Goal: Task Accomplishment & Management: Manage account settings

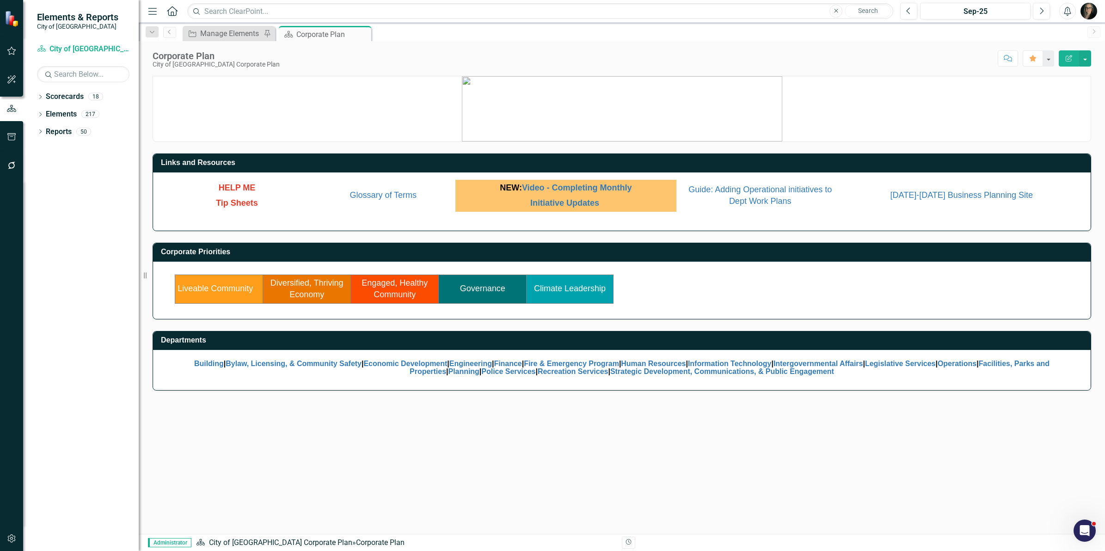
click at [12, 540] on icon "button" at bounding box center [12, 538] width 10 height 7
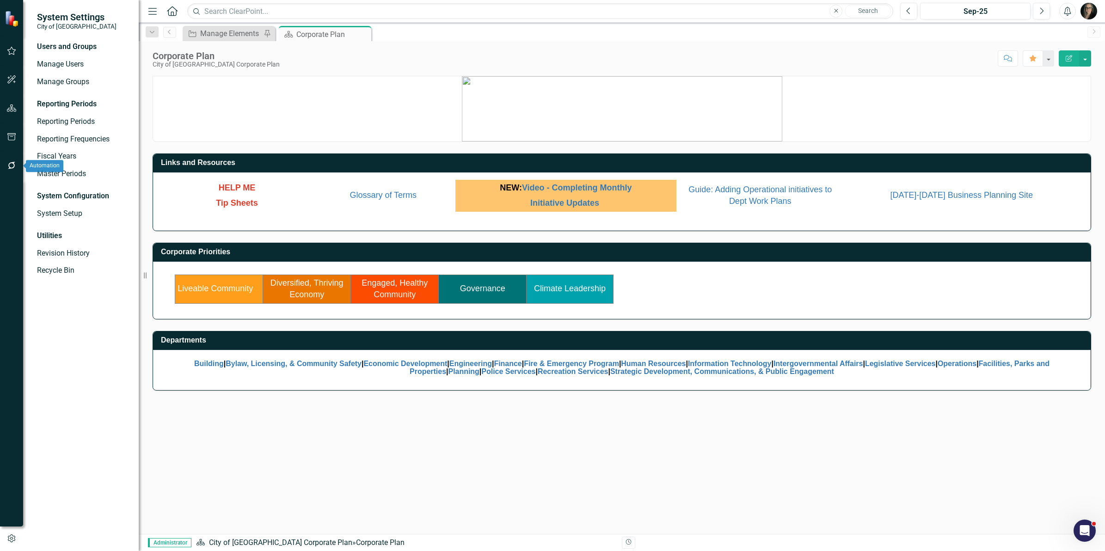
click at [9, 166] on icon "button" at bounding box center [12, 165] width 10 height 7
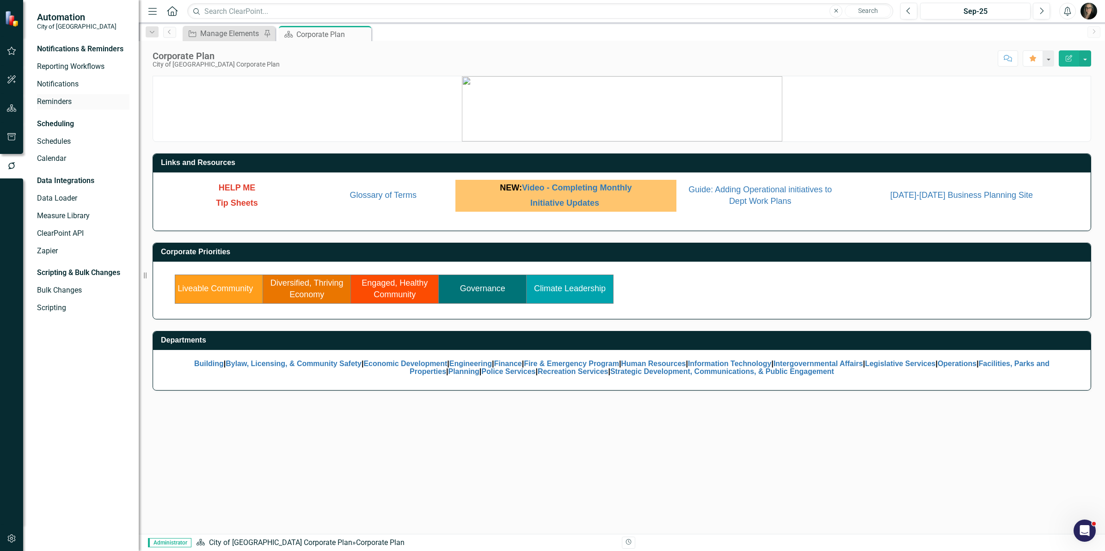
click at [60, 100] on link "Reminders" at bounding box center [83, 102] width 93 height 11
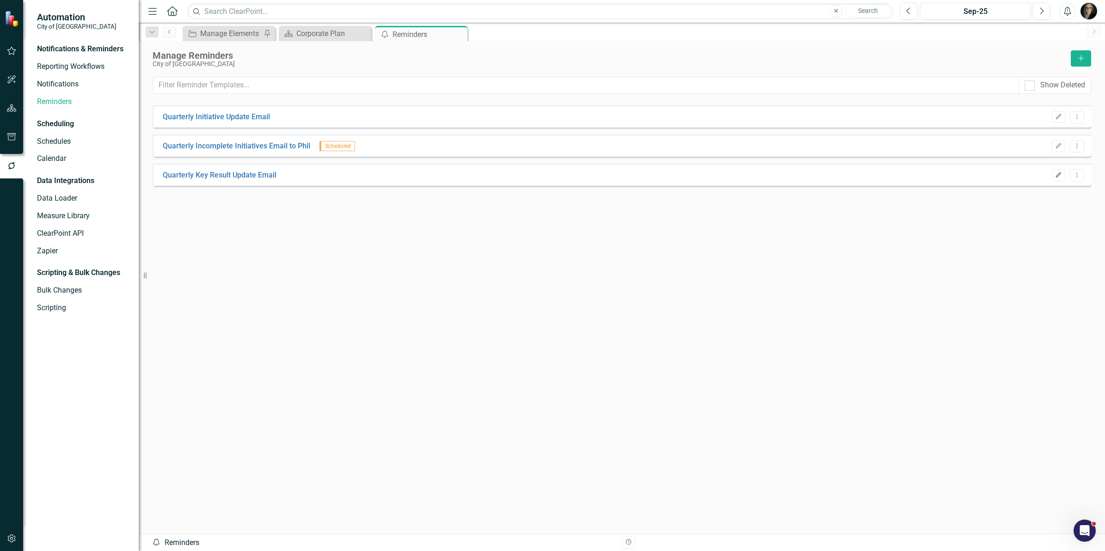
click at [1059, 178] on button "Edit" at bounding box center [1058, 175] width 13 height 12
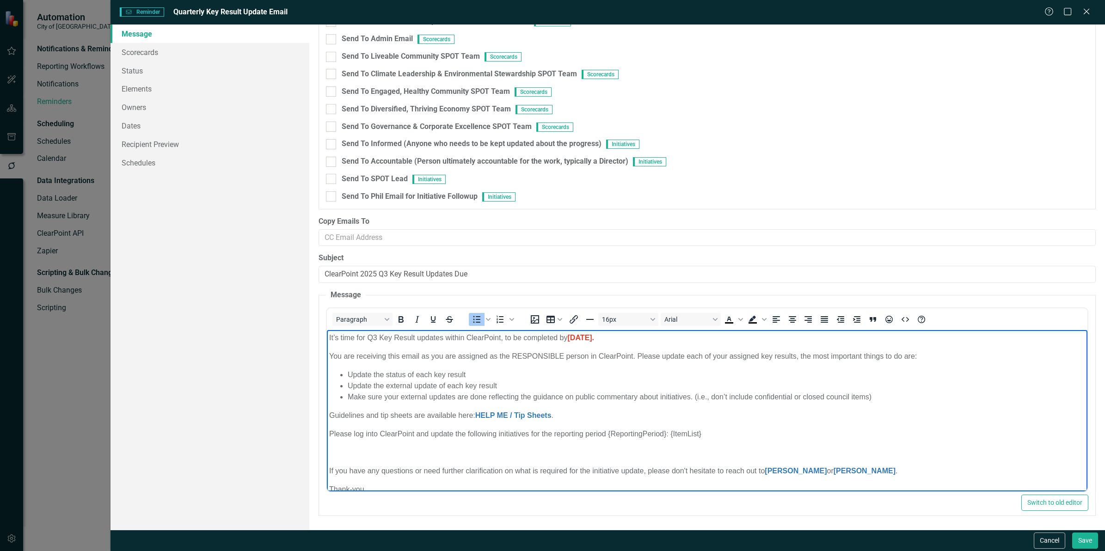
click at [363, 366] on body "It’s time for Q3 Key Result updates within ClearPoint, to be completed by [DATE…" at bounding box center [707, 417] width 761 height 175
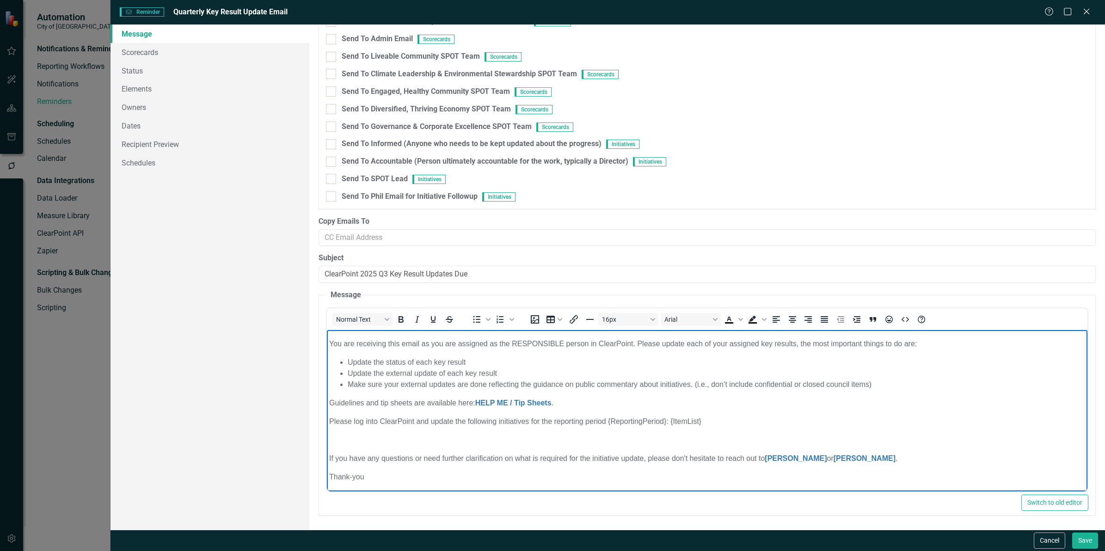
drag, startPoint x: 328, startPoint y: 335, endPoint x: 904, endPoint y: 458, distance: 588.3
click at [904, 458] on body "It’s time for Q3 Key Result updates within ClearPoint, to be completed by [DATE…" at bounding box center [707, 404] width 761 height 175
copy body "It’s time for Q3 Key Result updates within ClearPoint, to be completed by [DATE…"
click at [1050, 539] on button "Cancel" at bounding box center [1049, 541] width 31 height 16
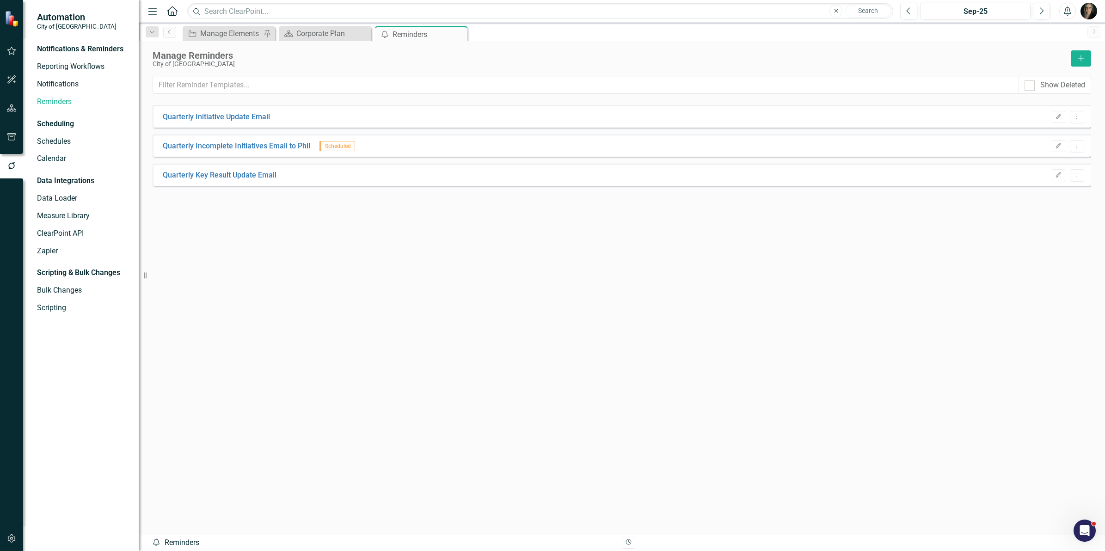
click at [391, 224] on div "Quarterly Initiative Update Email Edit Dropdown Menu Quarterly Incomplete Initi…" at bounding box center [622, 302] width 939 height 395
click at [10, 103] on button "button" at bounding box center [11, 108] width 21 height 19
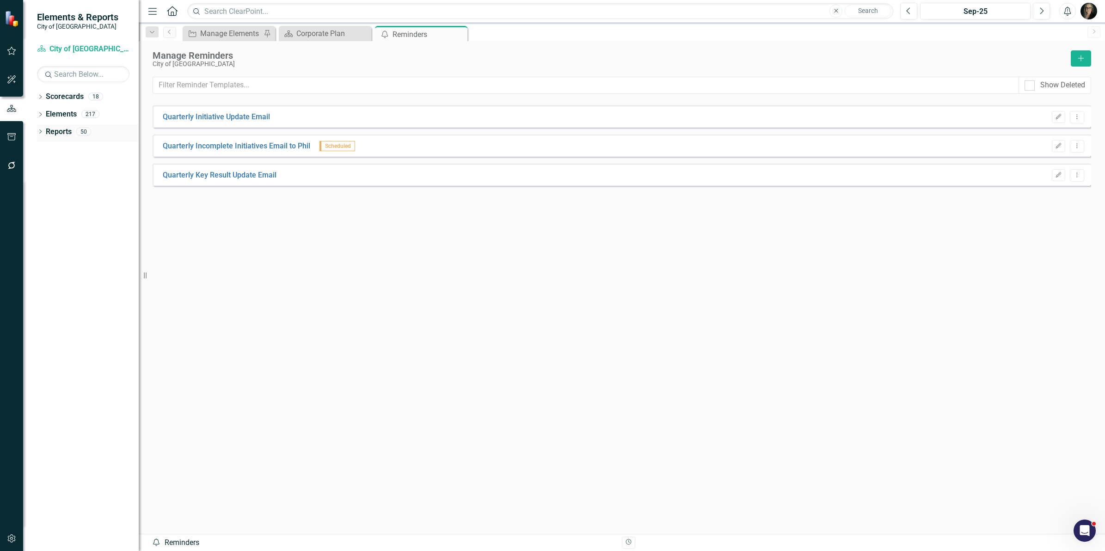
click at [39, 128] on div "Dropdown Reports 50" at bounding box center [88, 133] width 102 height 18
click at [36, 132] on div "Dropdown Scorecards 18 Dropdown City of [GEOGRAPHIC_DATA] Corporate Plan Buildi…" at bounding box center [81, 320] width 116 height 462
click at [40, 130] on icon "Dropdown" at bounding box center [40, 132] width 6 height 5
click at [38, 179] on div "Dropdown Scorecard Scorecard 7 Corporate Plan Liveable Community Climate Leader…" at bounding box center [88, 193] width 102 height 105
click at [40, 179] on div "Dropdown Scorecard Scorecard 7 Corporate Plan Liveable Community Climate Leader…" at bounding box center [88, 193] width 102 height 105
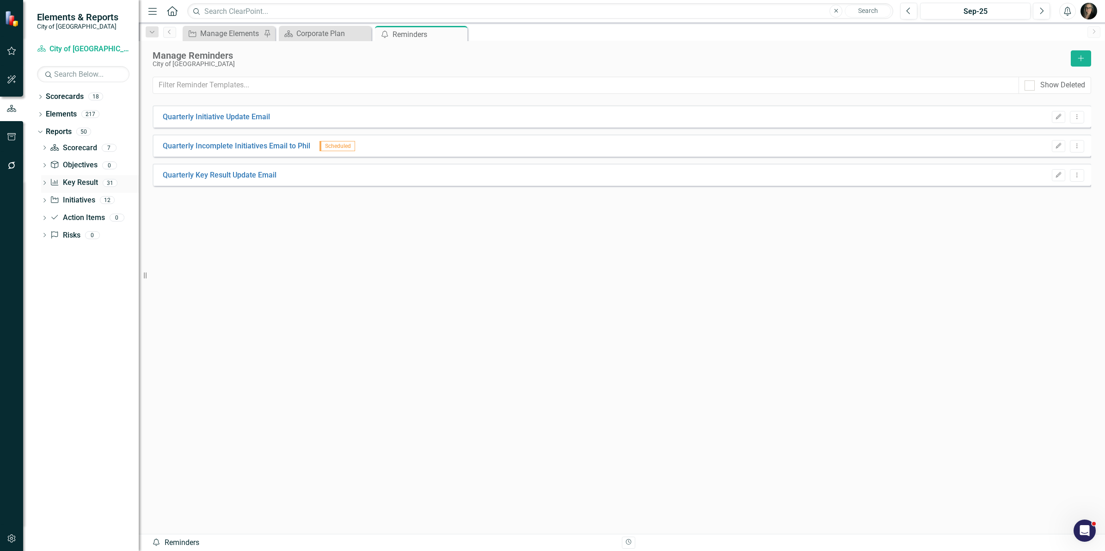
click at [44, 183] on icon "Dropdown" at bounding box center [44, 183] width 6 height 5
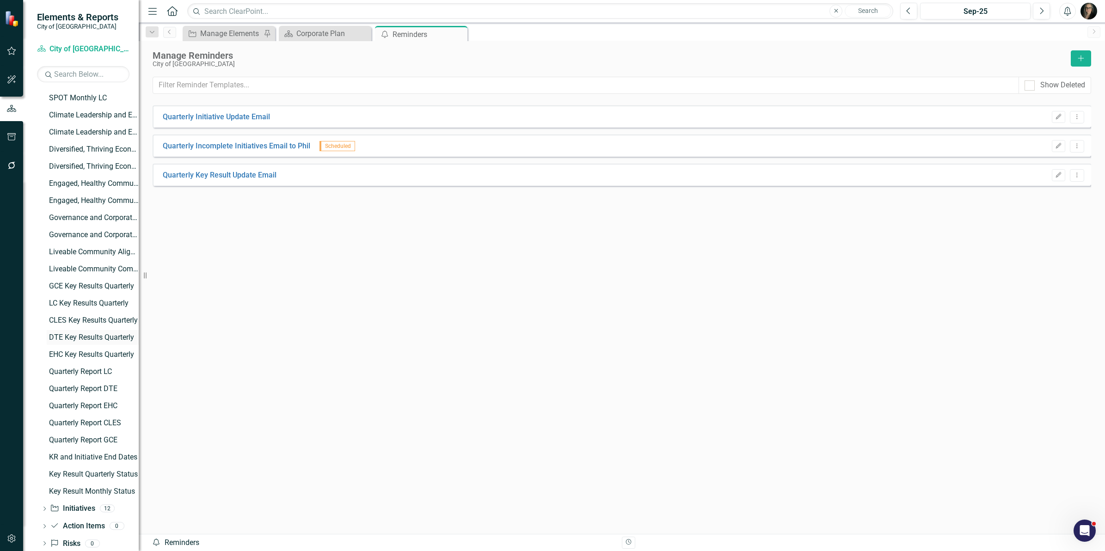
scroll to position [237, 0]
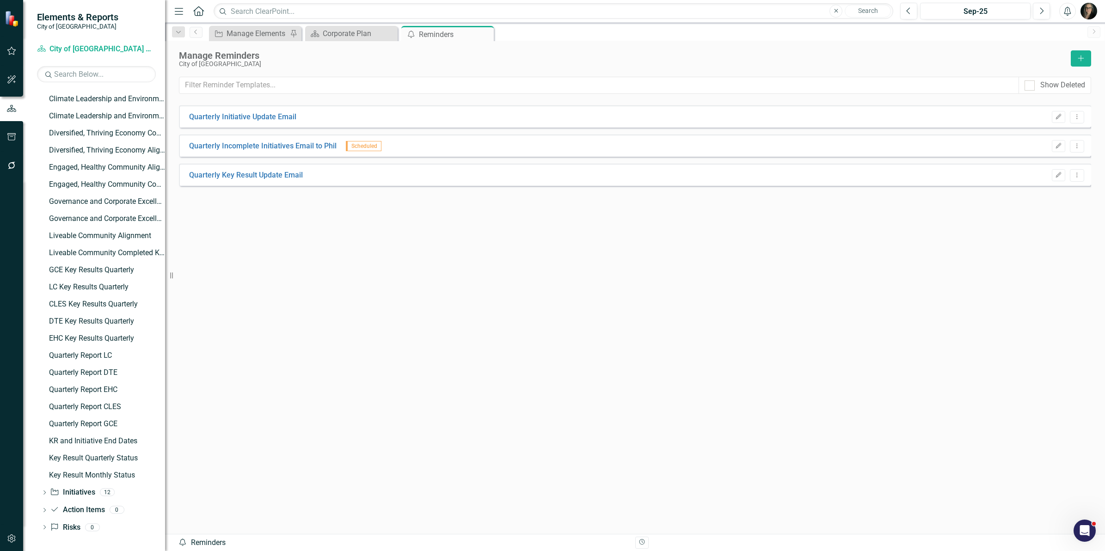
drag, startPoint x: 139, startPoint y: 431, endPoint x: 165, endPoint y: 426, distance: 26.9
click at [165, 426] on div "Resize" at bounding box center [168, 275] width 7 height 551
click at [119, 436] on link "KR and Initiative End Dates" at bounding box center [106, 441] width 118 height 15
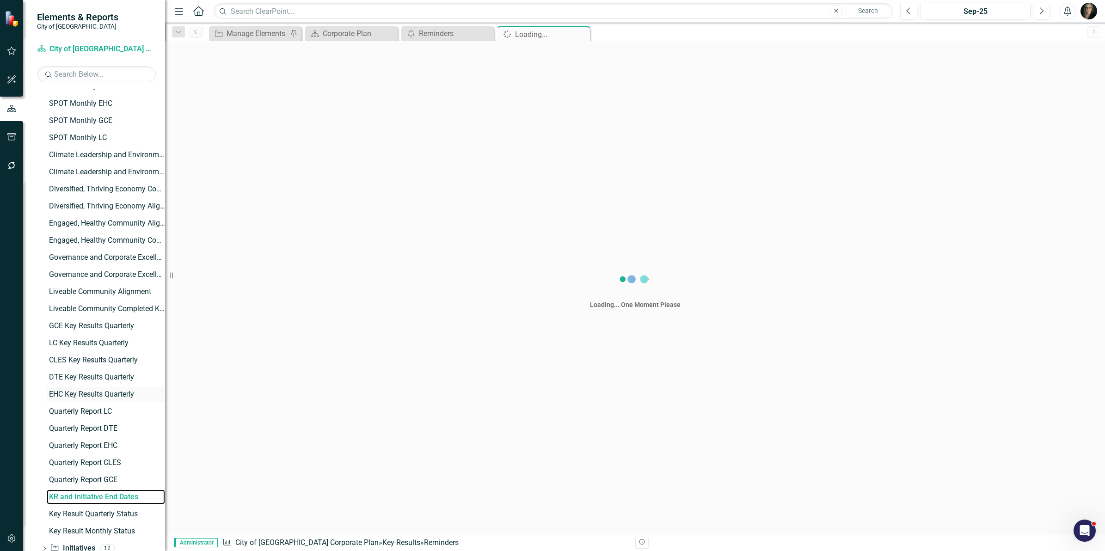
scroll to position [134, 0]
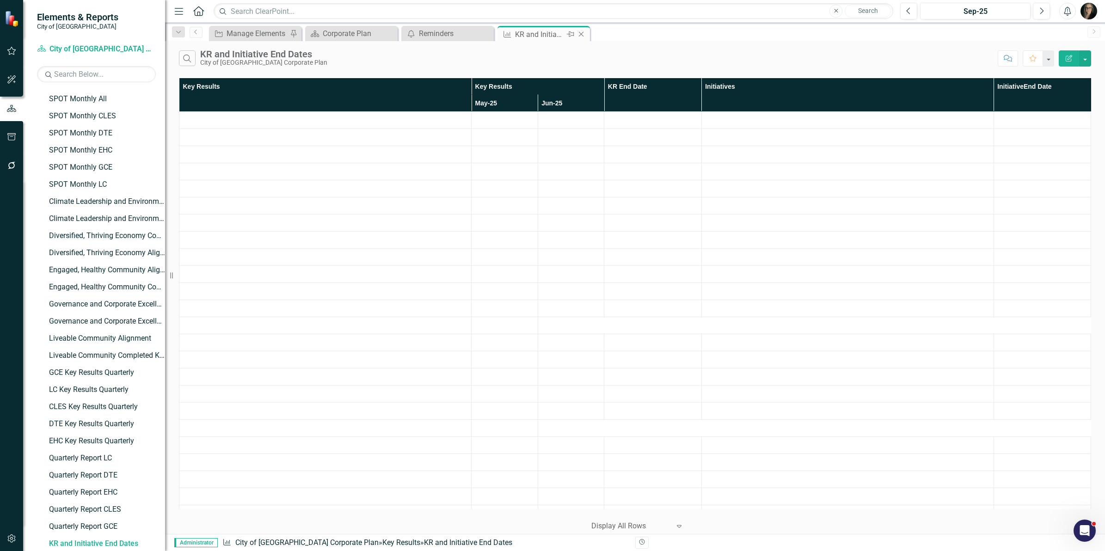
click at [583, 35] on icon "Close" at bounding box center [581, 34] width 9 height 7
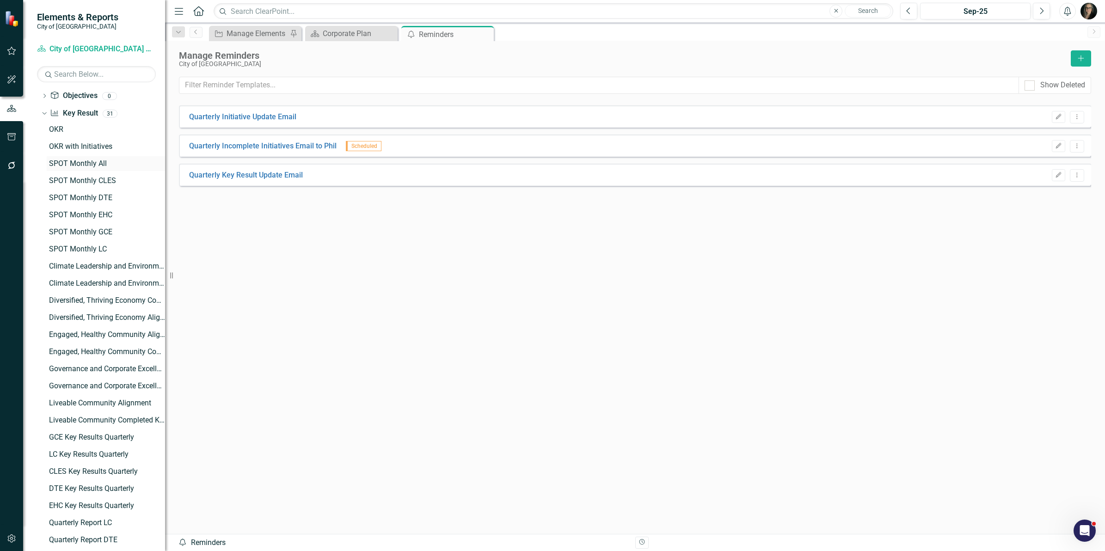
scroll to position [63, 0]
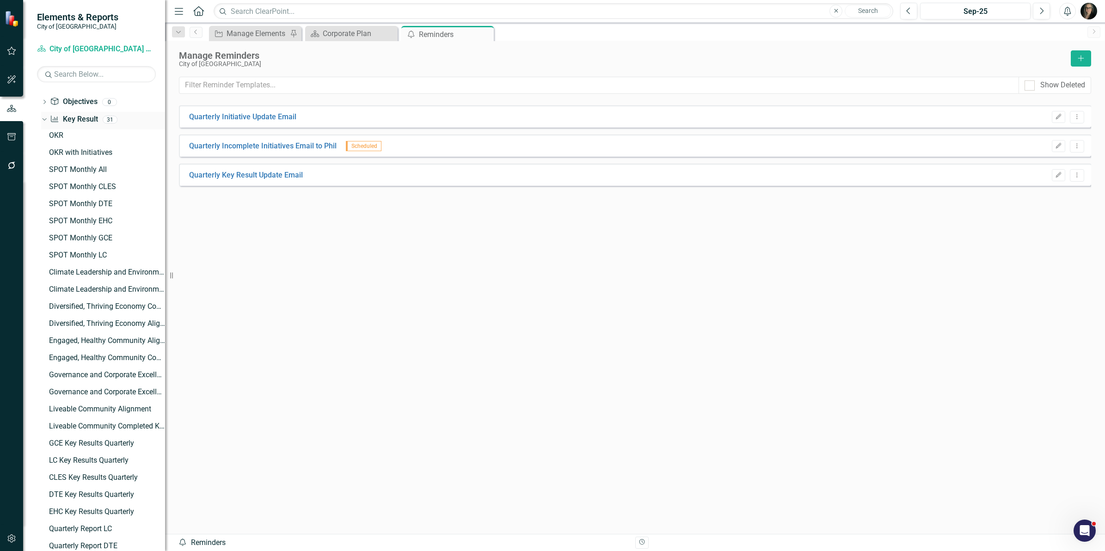
click at [75, 119] on link "Key Result Key Result" at bounding box center [74, 119] width 48 height 11
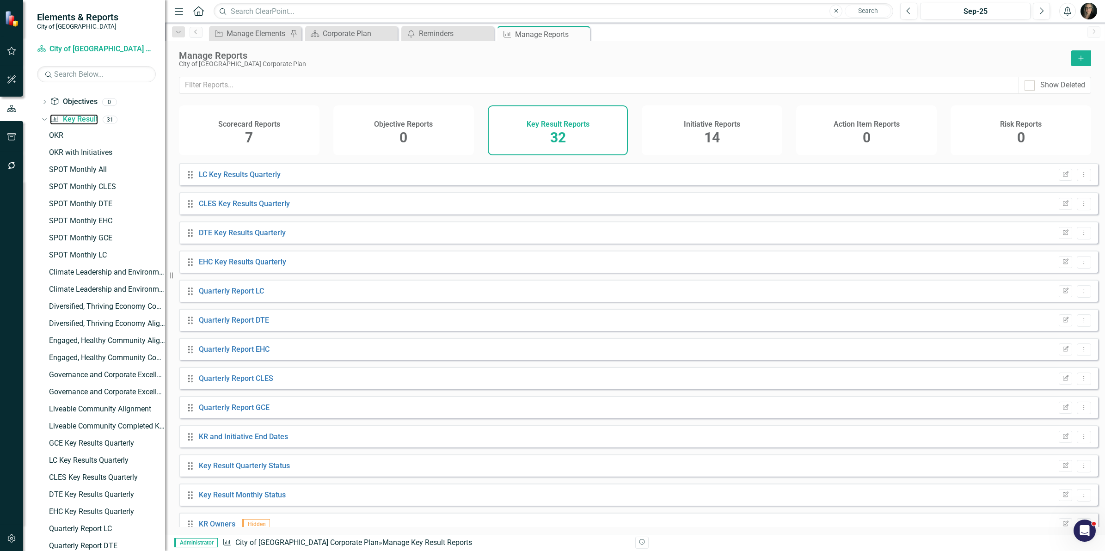
scroll to position [565, 0]
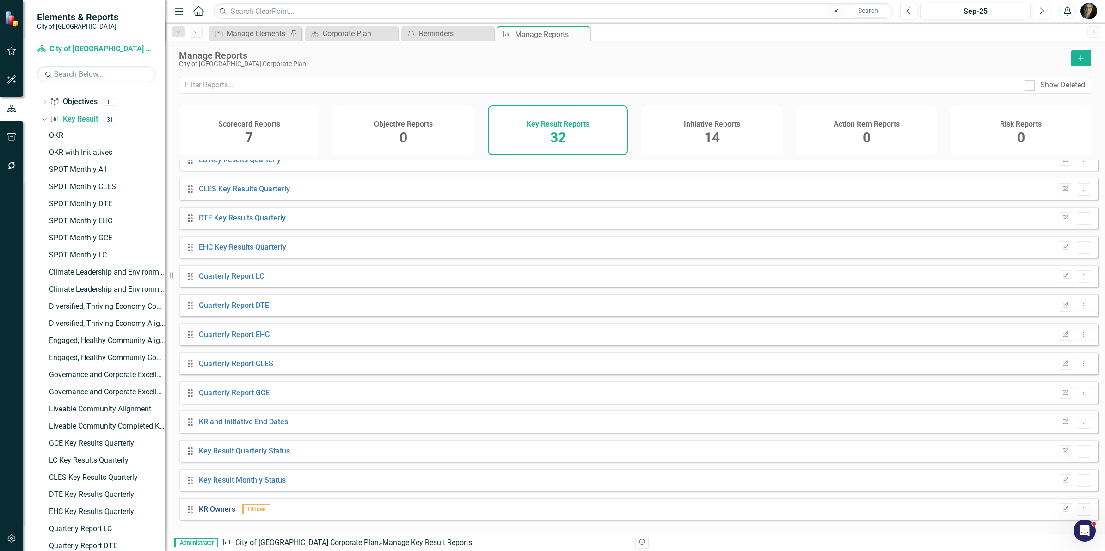
click at [225, 512] on link "KR Owners" at bounding box center [217, 509] width 37 height 9
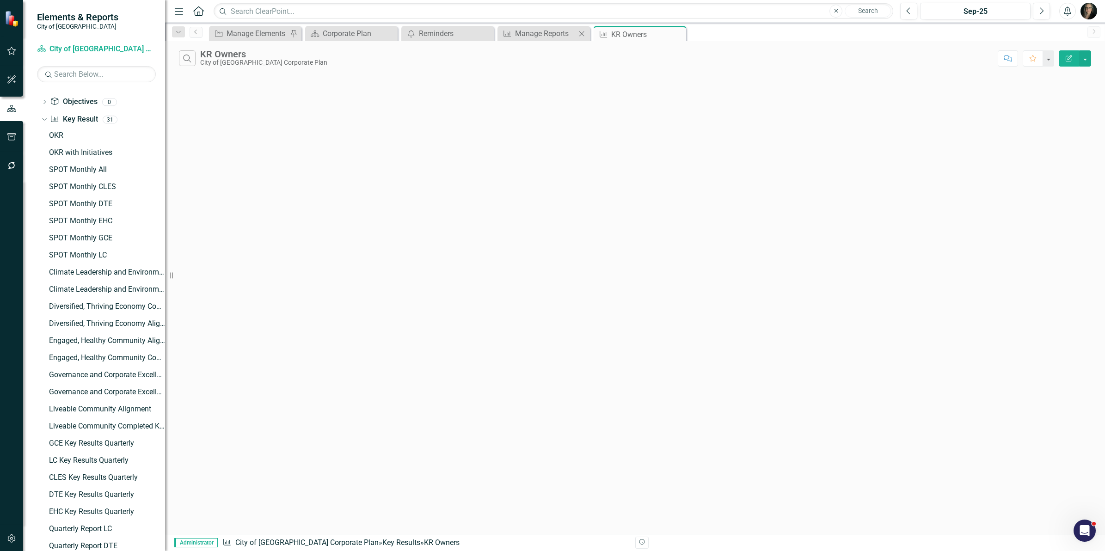
click at [581, 34] on icon at bounding box center [582, 33] width 5 height 5
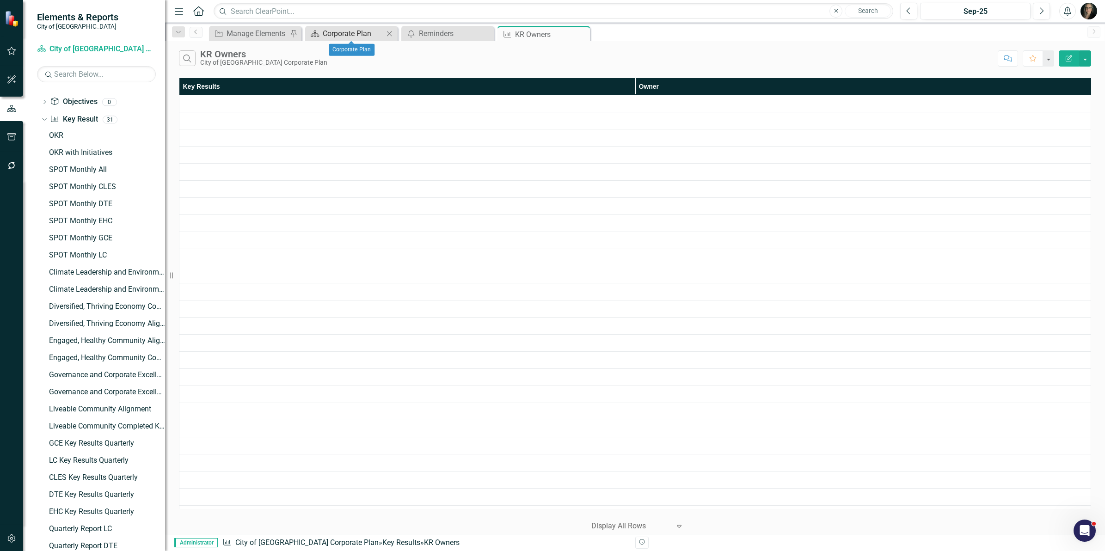
click at [343, 37] on div "Corporate Plan" at bounding box center [353, 34] width 61 height 12
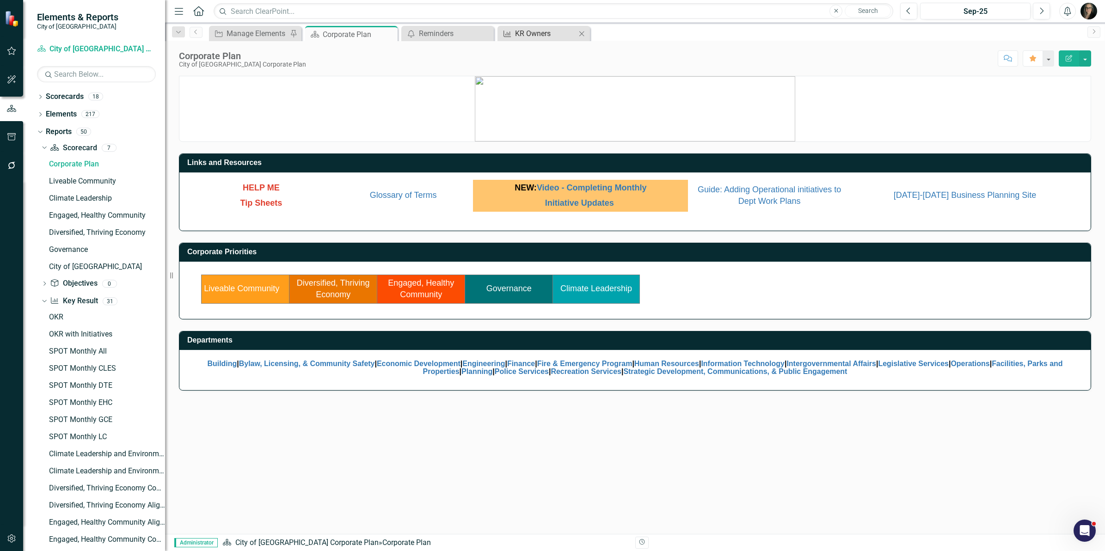
click at [535, 29] on div "KR Owners" at bounding box center [545, 34] width 61 height 12
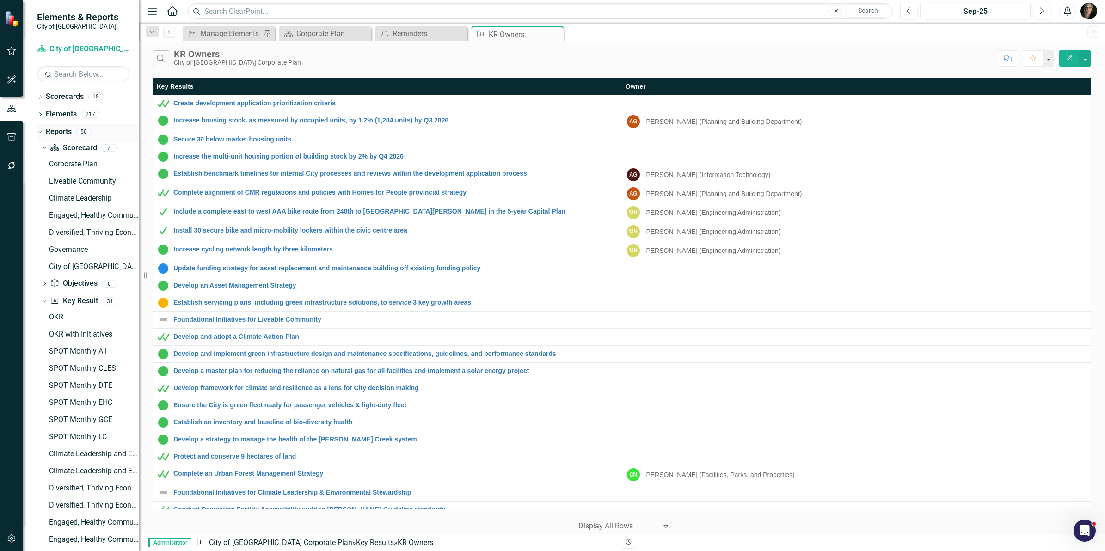
drag, startPoint x: 167, startPoint y: 126, endPoint x: 100, endPoint y: 124, distance: 67.6
click at [100, 124] on div "Elements & Reports City of [GEOGRAPHIC_DATA] Scorecard City of [GEOGRAPHIC_DATA…" at bounding box center [69, 275] width 139 height 551
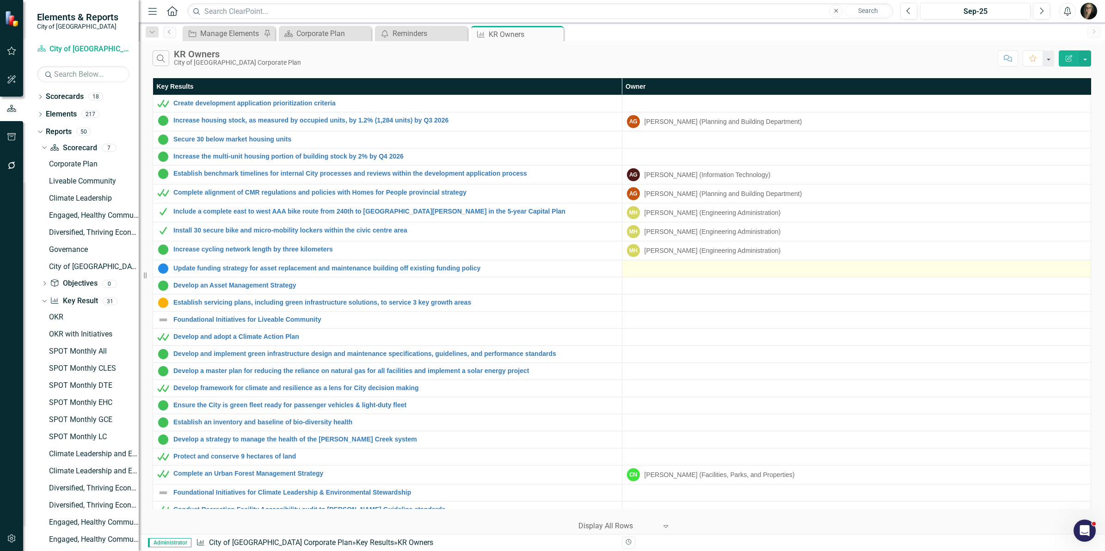
click at [883, 270] on div at bounding box center [857, 268] width 460 height 11
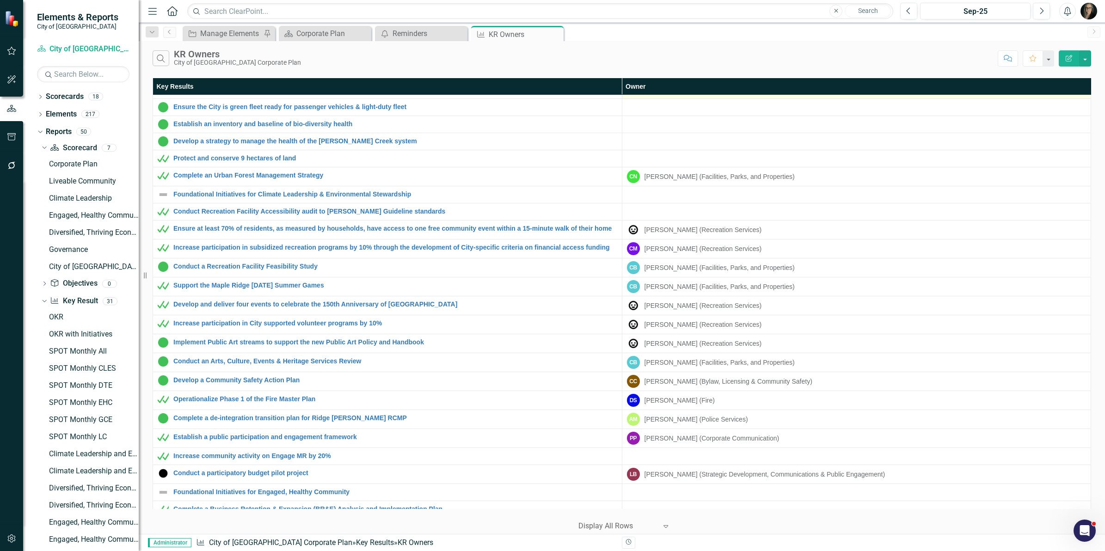
scroll to position [173, 0]
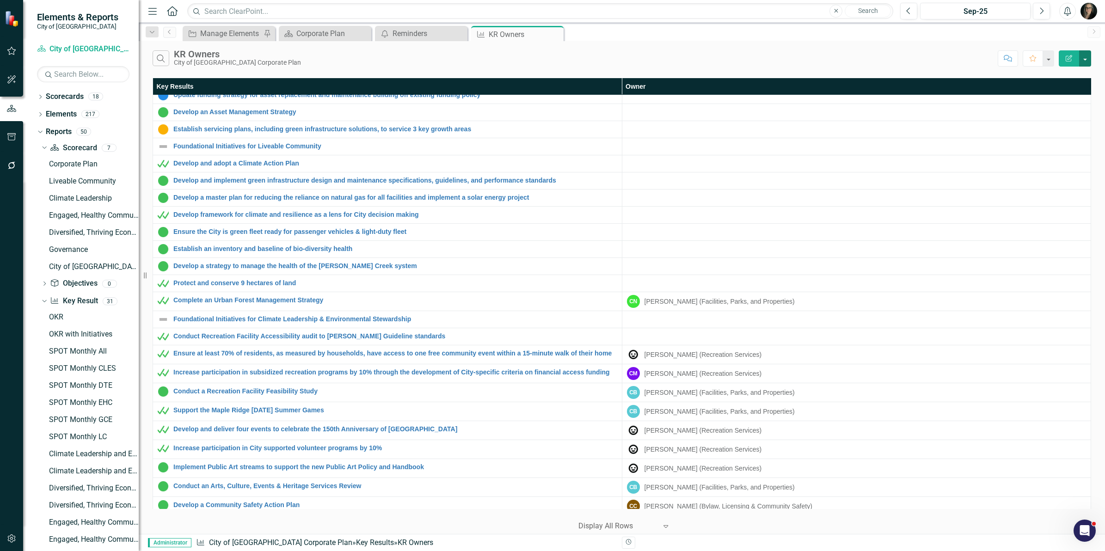
drag, startPoint x: 1082, startPoint y: 62, endPoint x: 1088, endPoint y: 61, distance: 6.2
click at [1087, 61] on button "button" at bounding box center [1086, 58] width 12 height 16
click at [1072, 72] on link "Edit Report Edit Report" at bounding box center [1054, 76] width 73 height 17
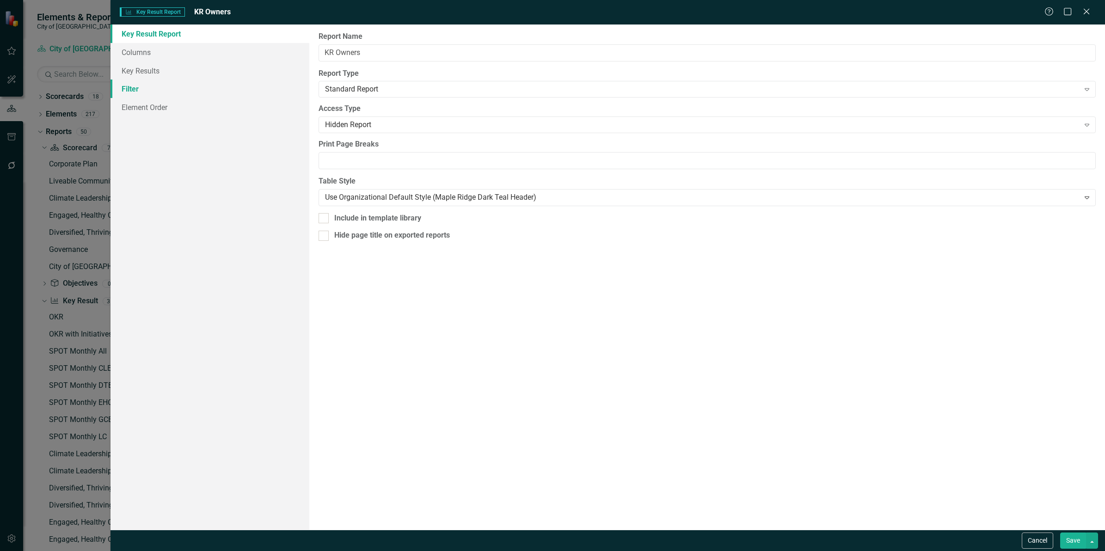
click at [141, 88] on link "Filter" at bounding box center [210, 89] width 199 height 19
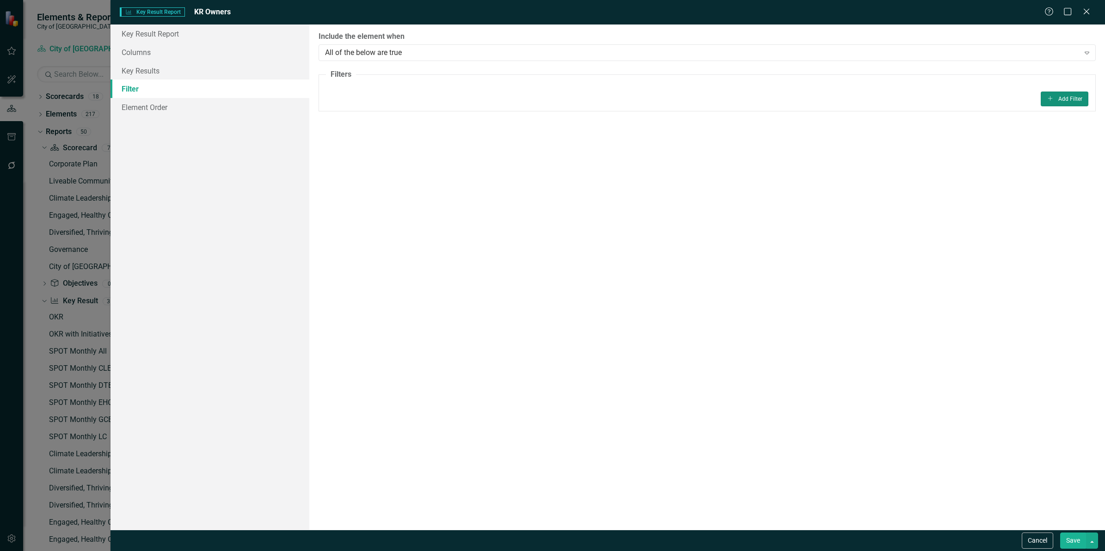
click at [1060, 100] on button "Add Add Filter" at bounding box center [1065, 99] width 48 height 15
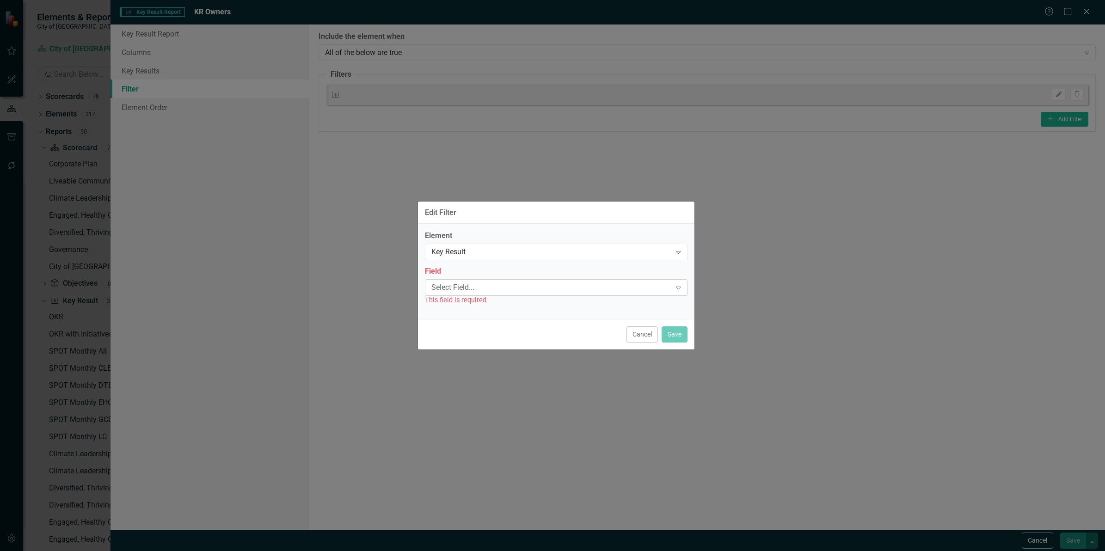
click at [467, 287] on div "Select Field..." at bounding box center [552, 287] width 240 height 11
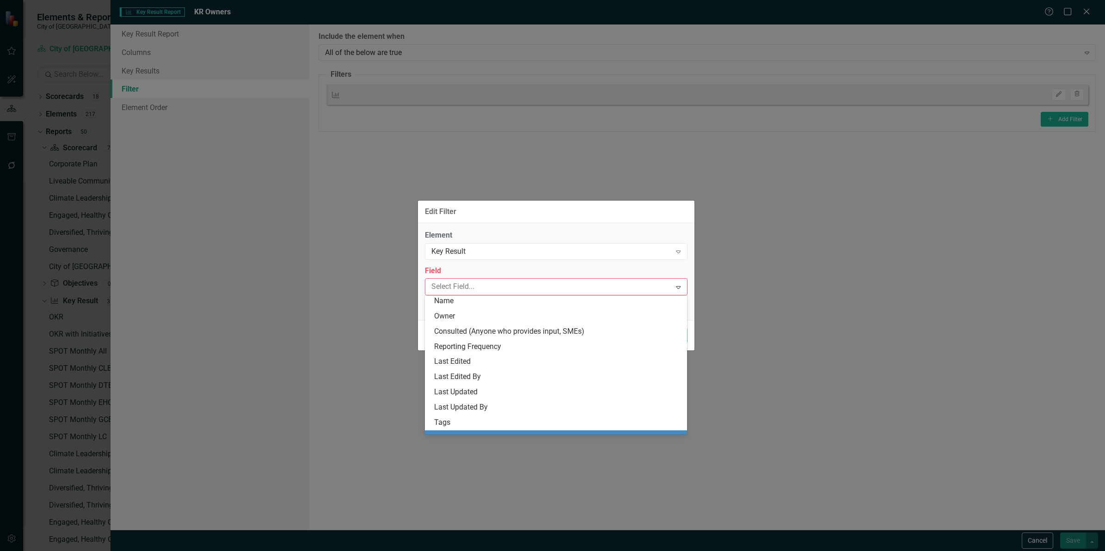
scroll to position [0, 0]
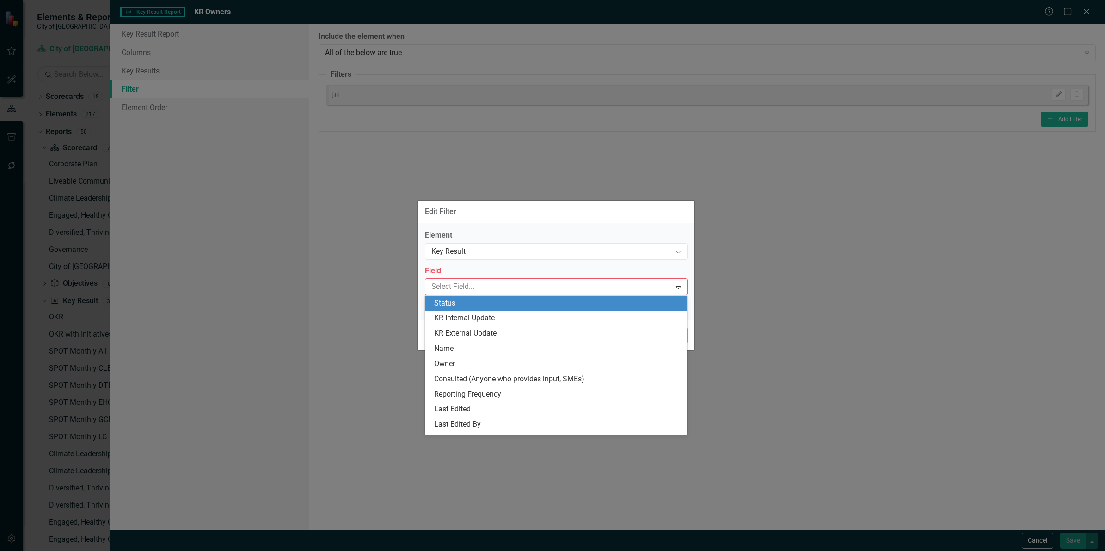
click at [479, 304] on div "Status" at bounding box center [558, 303] width 248 height 11
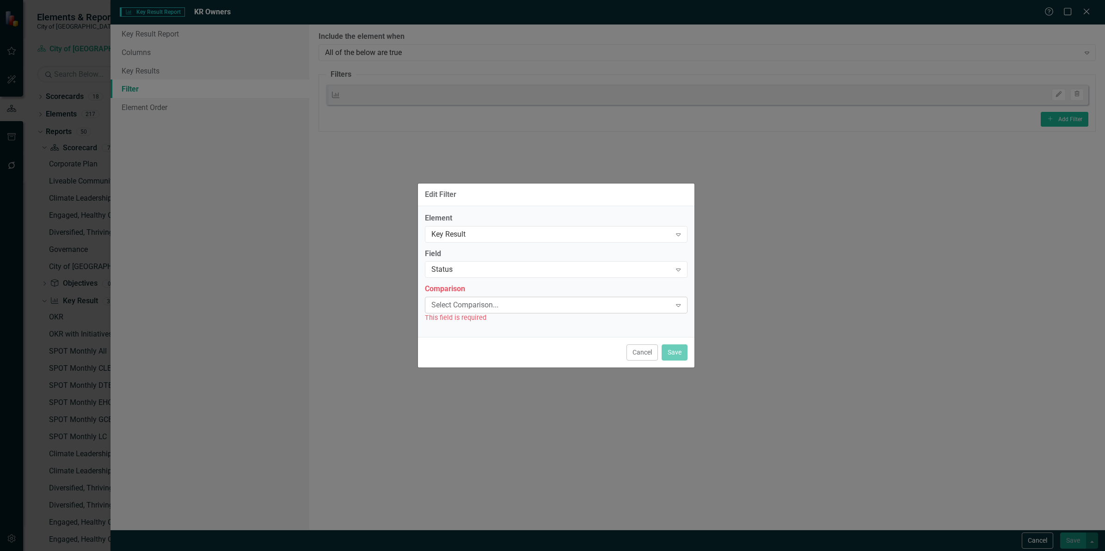
click at [475, 305] on div "Select Comparison..." at bounding box center [552, 305] width 240 height 11
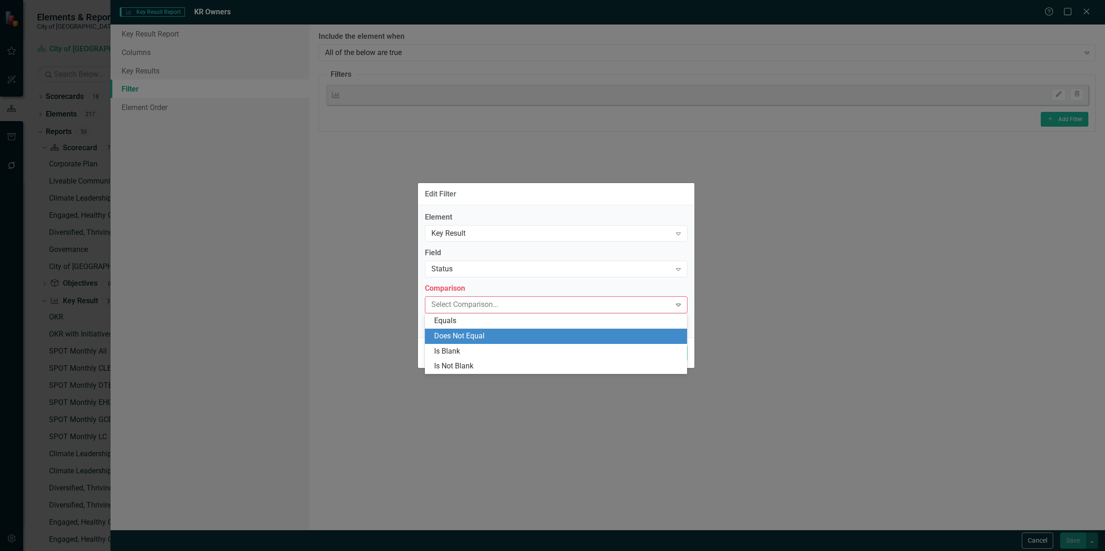
click at [470, 335] on div "Does Not Equal" at bounding box center [558, 336] width 248 height 11
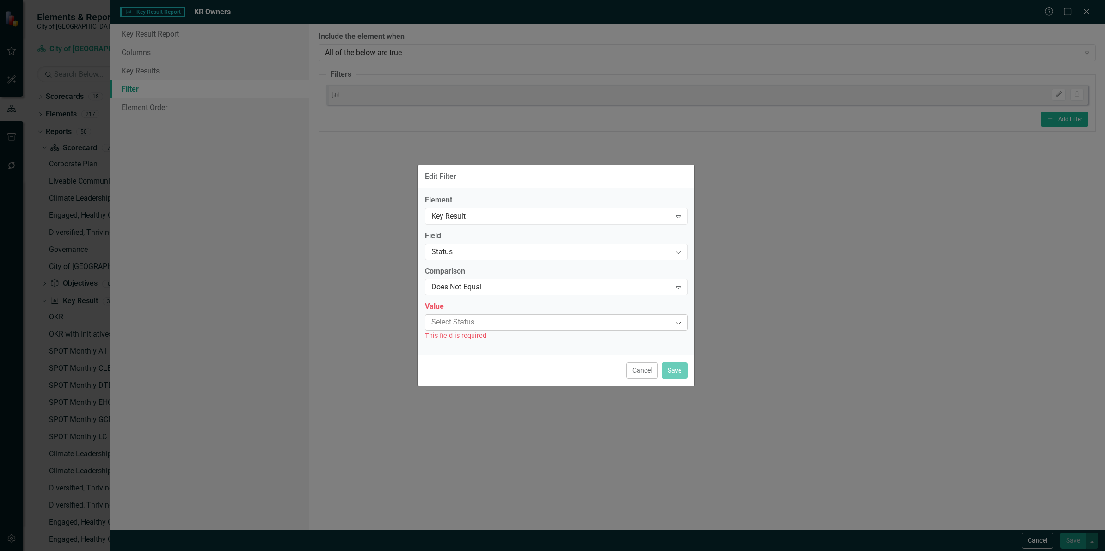
click at [493, 322] on div at bounding box center [550, 322] width 244 height 12
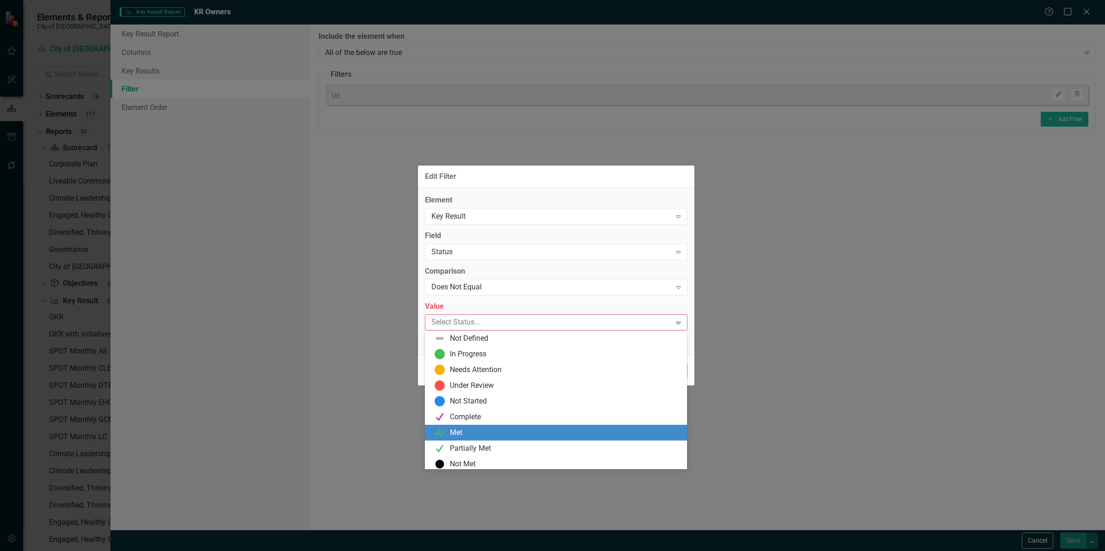
click at [482, 430] on div "Met" at bounding box center [558, 432] width 248 height 11
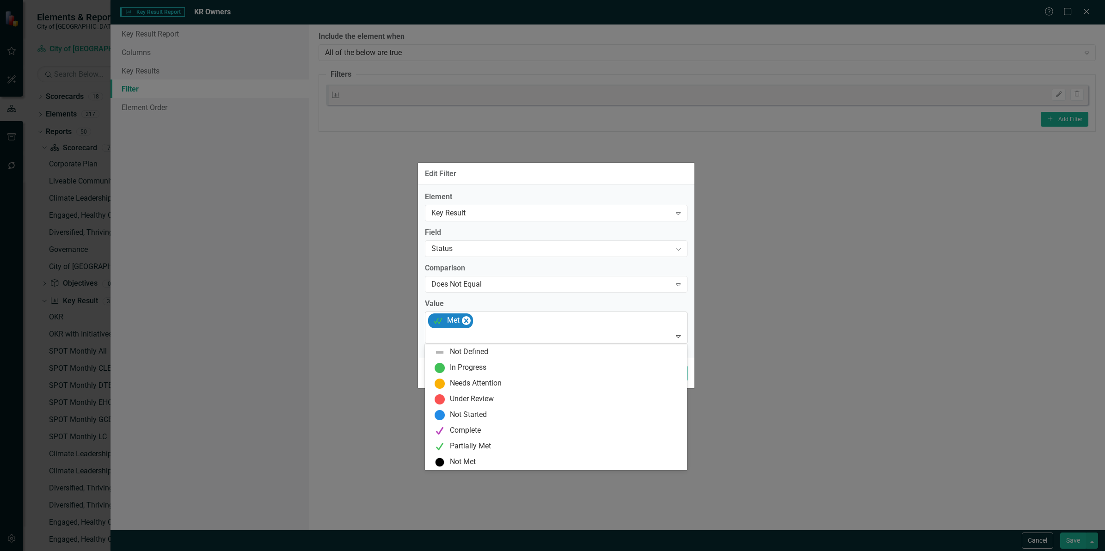
click at [500, 334] on div at bounding box center [557, 337] width 259 height 12
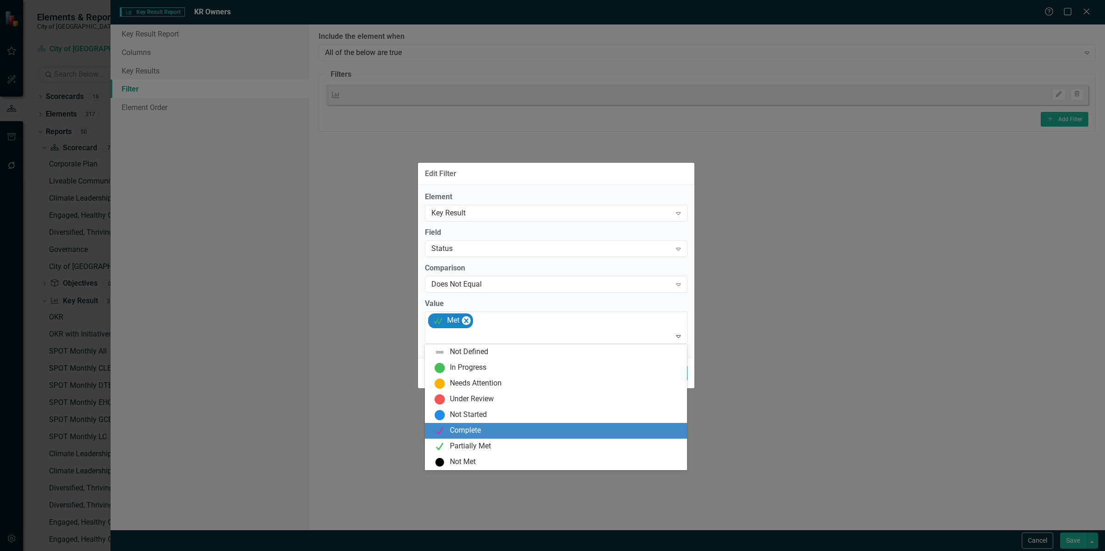
click at [487, 438] on div "Not Defined In Progress Needs Attention Under Review Not Started Complete Parti…" at bounding box center [556, 408] width 263 height 126
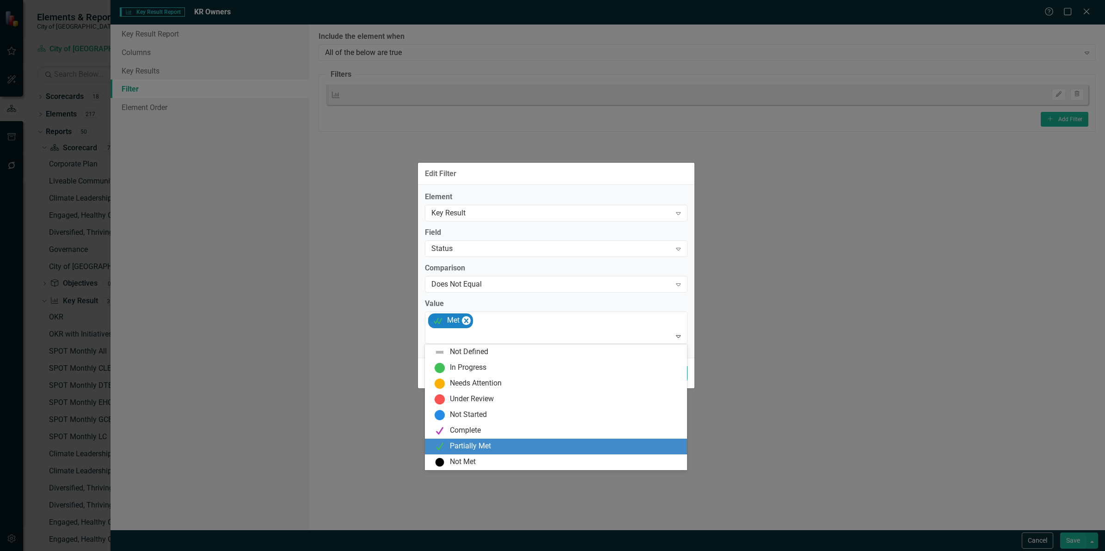
click at [487, 441] on div "Partially Met" at bounding box center [470, 446] width 41 height 11
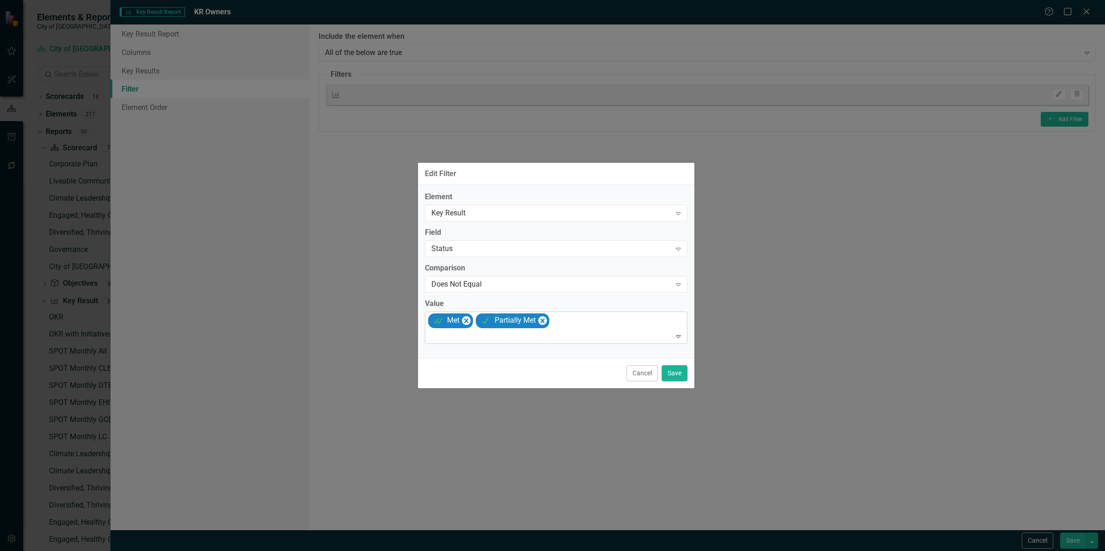
click at [503, 339] on div at bounding box center [557, 337] width 259 height 12
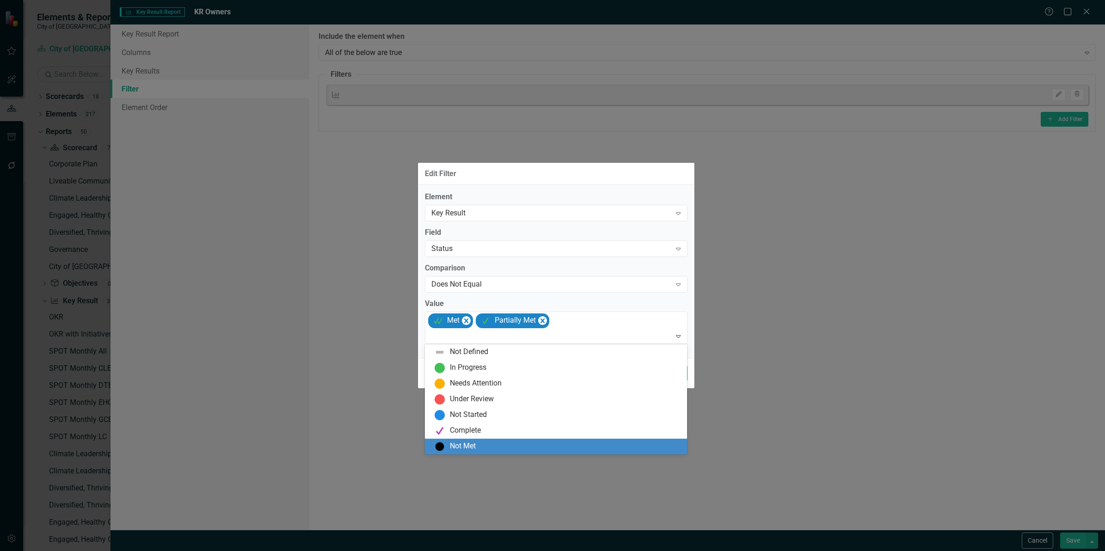
click at [484, 449] on div "Not Met" at bounding box center [558, 446] width 248 height 11
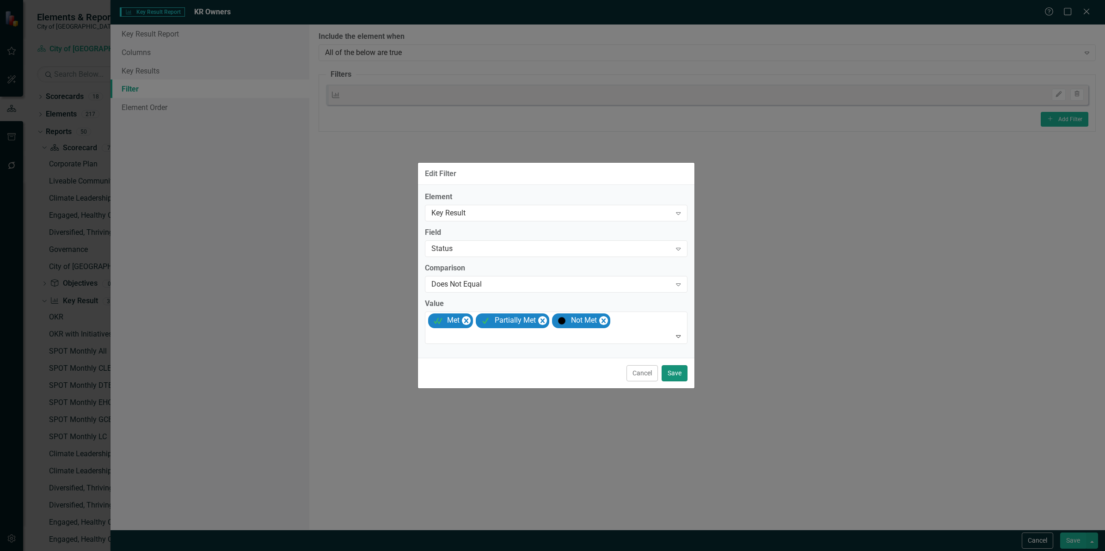
click at [672, 377] on button "Save" at bounding box center [675, 373] width 26 height 16
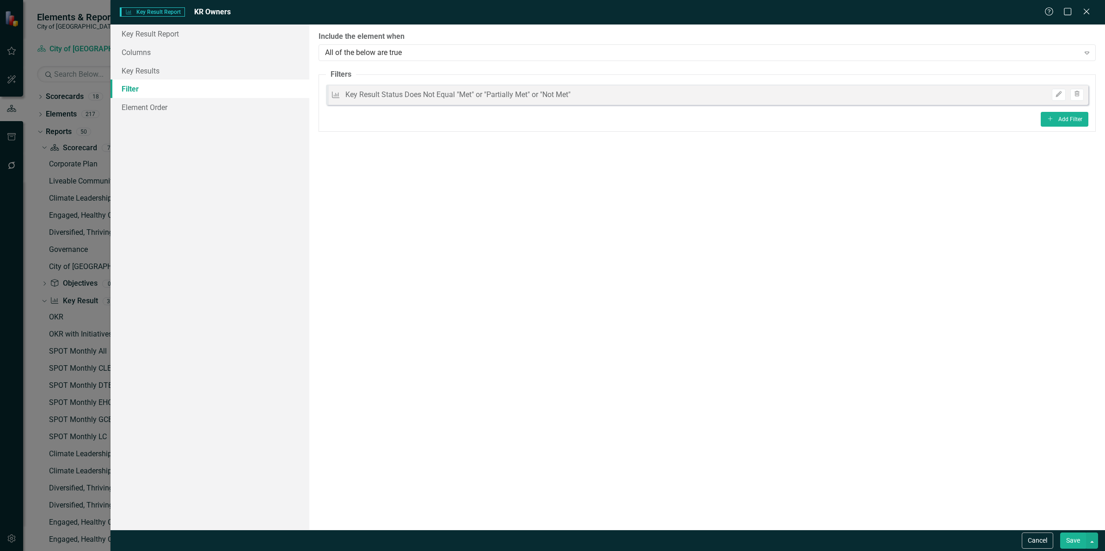
click at [1074, 542] on button "Save" at bounding box center [1074, 541] width 26 height 16
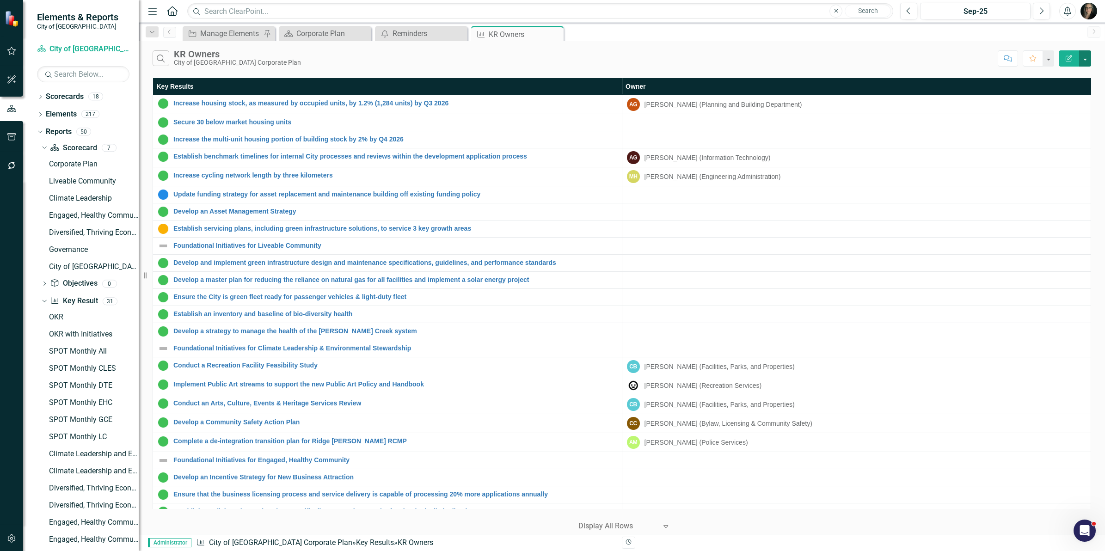
click at [1087, 63] on button "button" at bounding box center [1086, 58] width 12 height 16
click at [398, 29] on div "Reminders" at bounding box center [423, 34] width 61 height 12
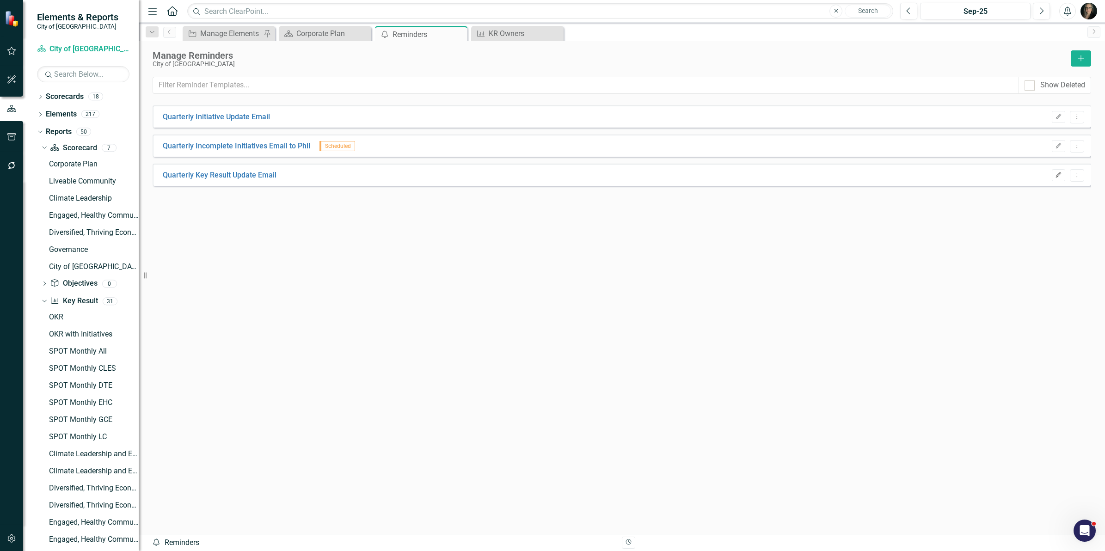
click at [1056, 175] on icon "Edit" at bounding box center [1059, 176] width 7 height 6
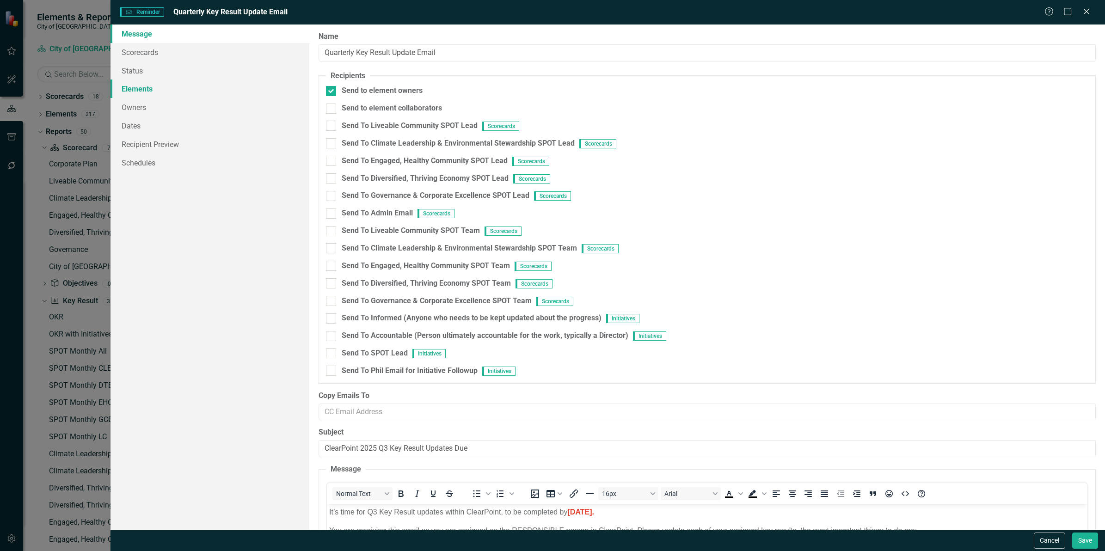
click at [158, 89] on link "Elements" at bounding box center [210, 89] width 199 height 19
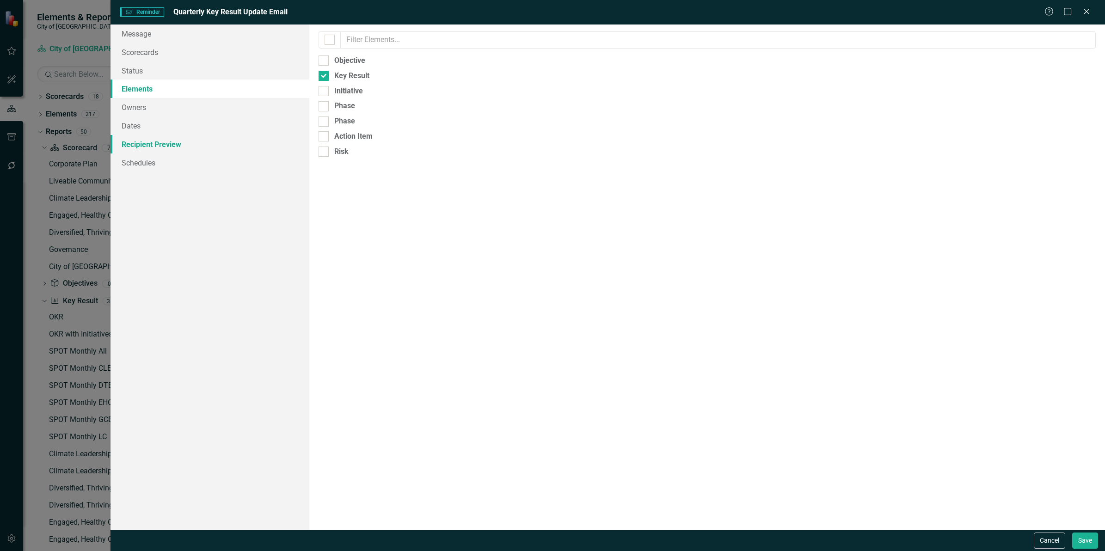
click at [154, 138] on link "Recipient Preview" at bounding box center [210, 144] width 199 height 19
click at [1075, 540] on button "Save" at bounding box center [1086, 541] width 26 height 16
